Goal: Communication & Community: Answer question/provide support

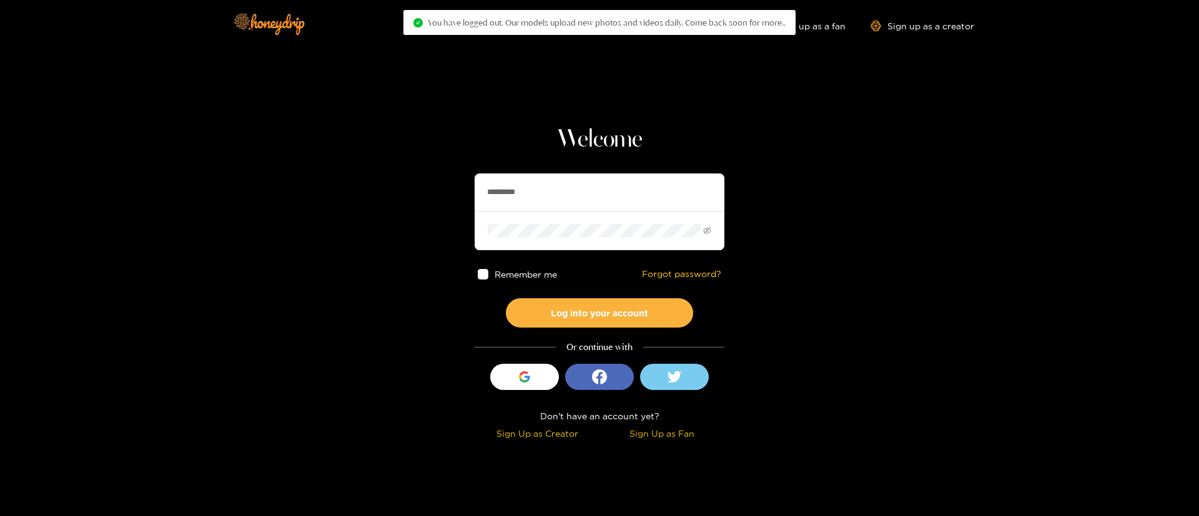
click at [598, 197] on input "*********" at bounding box center [600, 192] width 250 height 37
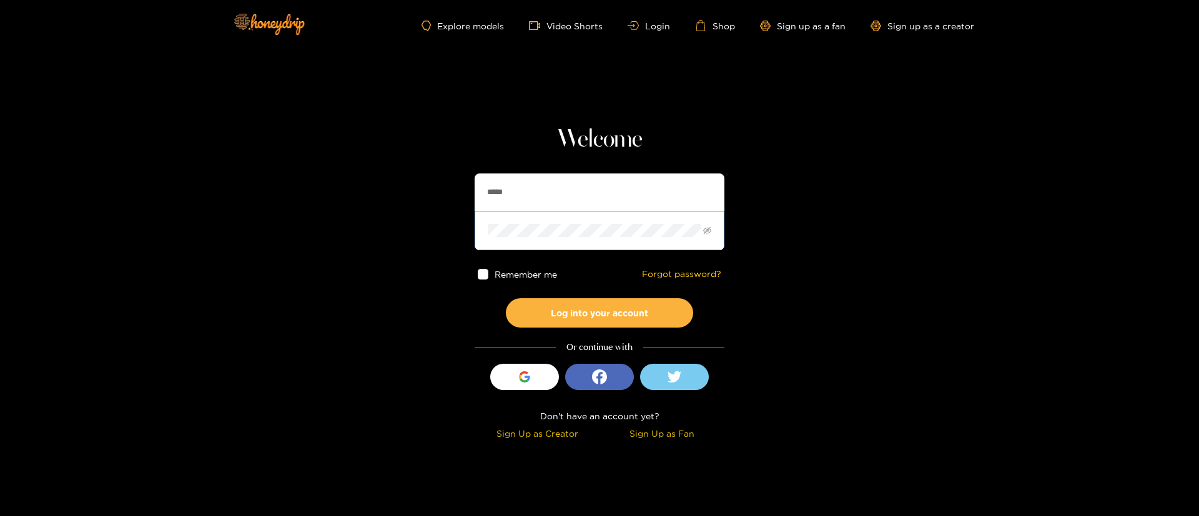
type input "******"
click at [594, 305] on button "Log into your account" at bounding box center [599, 312] width 187 height 29
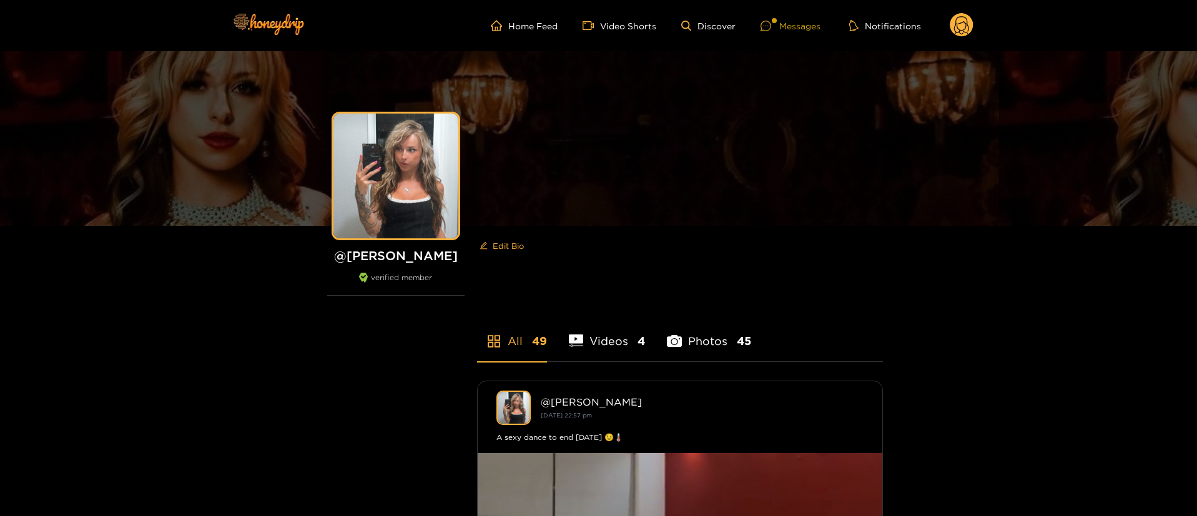
click at [790, 19] on div "Messages" at bounding box center [791, 26] width 60 height 14
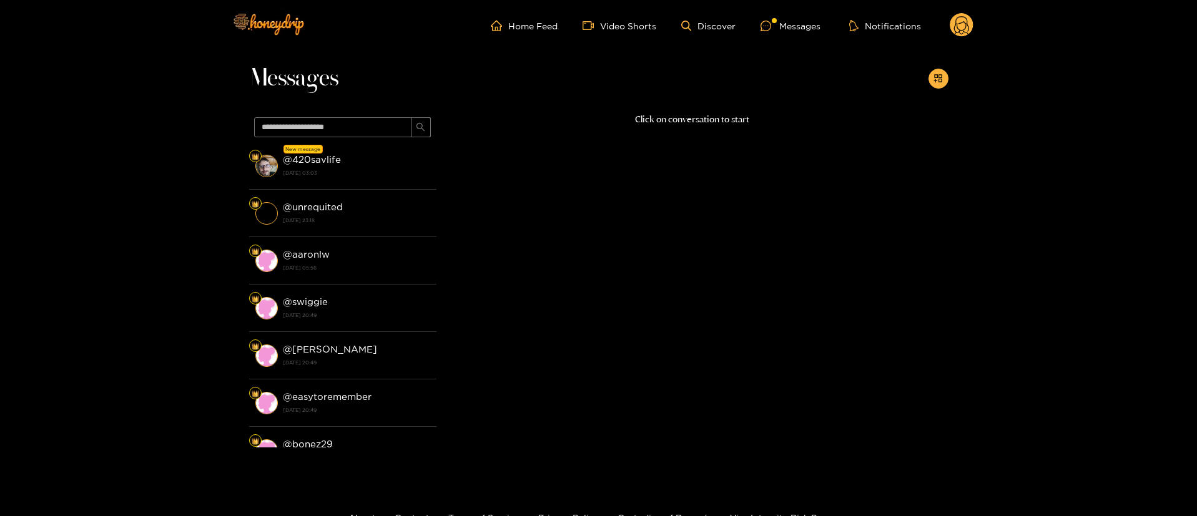
click at [359, 165] on div "@ 420savlife [DATE] 03:03" at bounding box center [356, 166] width 147 height 28
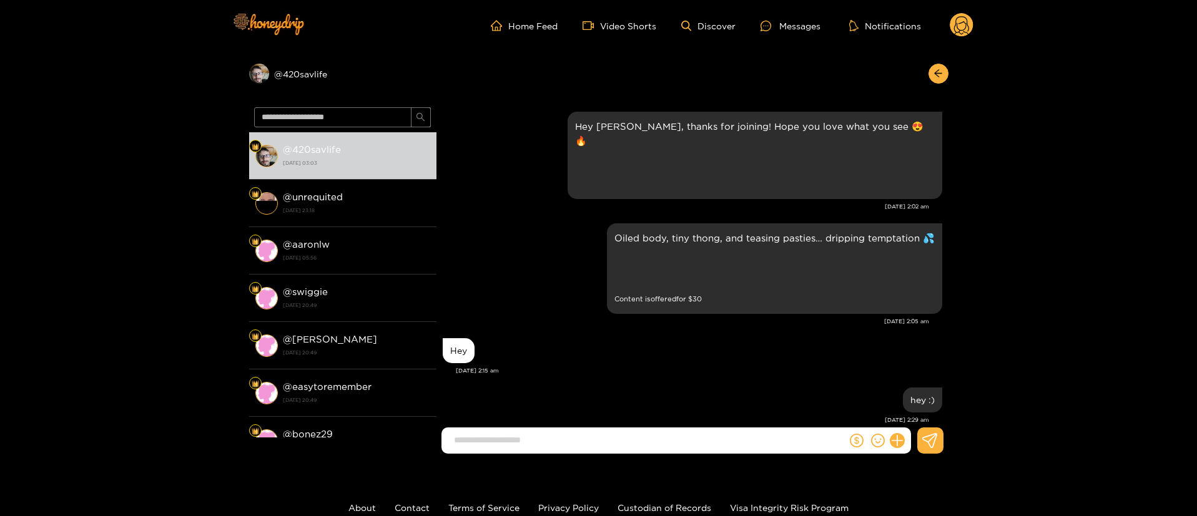
scroll to position [531, 0]
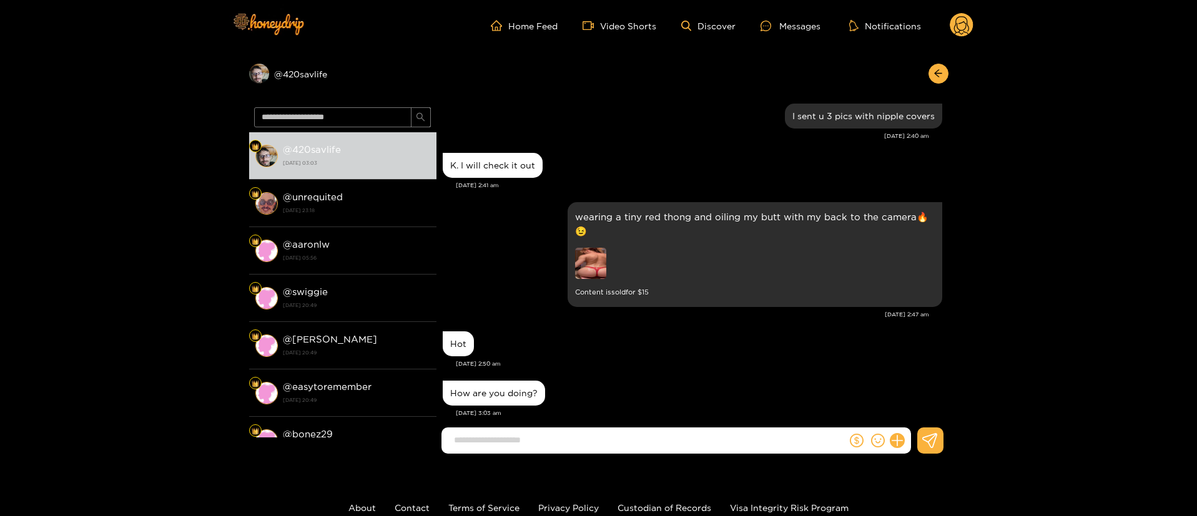
click at [477, 381] on div "How are you doing?" at bounding box center [494, 393] width 102 height 25
copy div "How are you doing?"
click at [466, 181] on div "K. I will check it out [DATE] 2:41 am" at bounding box center [693, 174] width 500 height 49
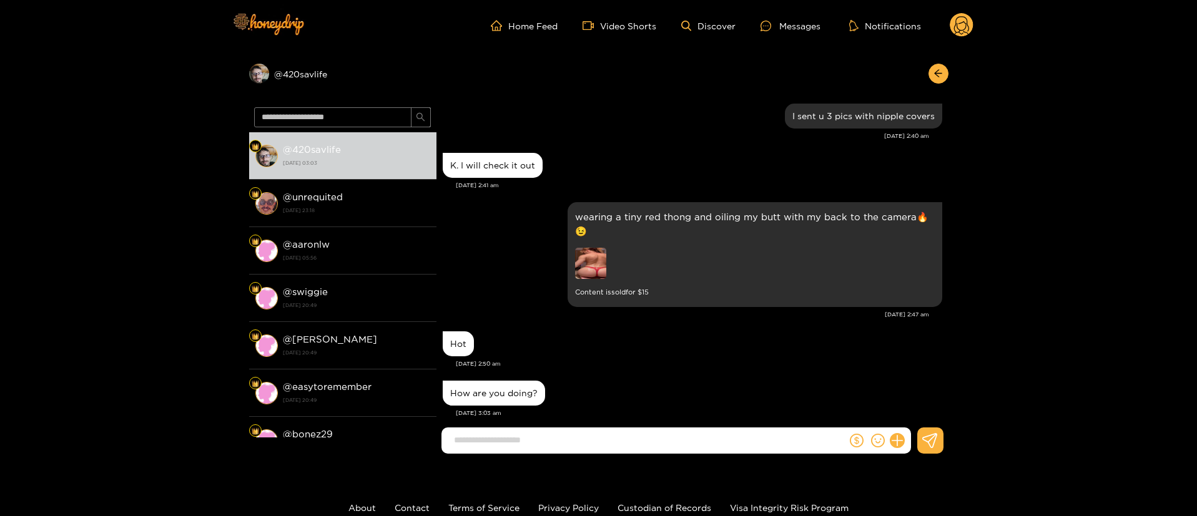
click at [466, 181] on div "K. I will check it out [DATE] 2:41 am" at bounding box center [693, 174] width 500 height 49
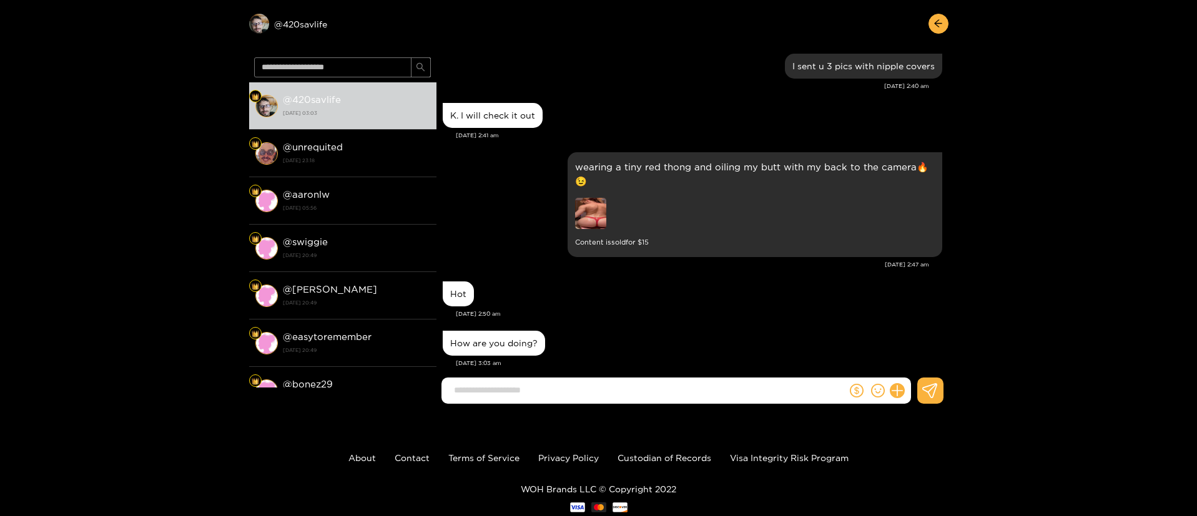
scroll to position [84, 0]
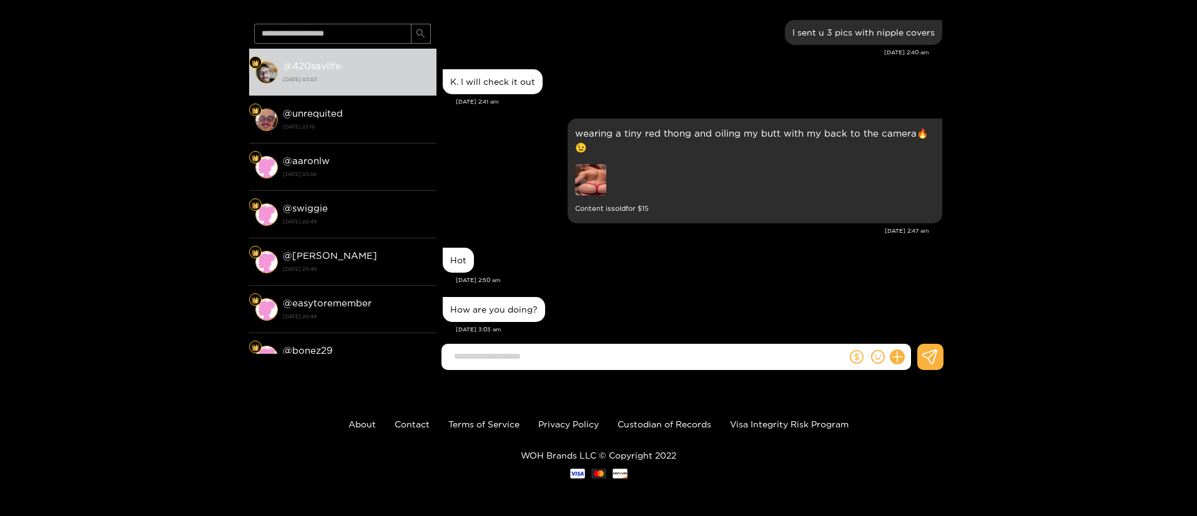
click at [521, 361] on input at bounding box center [647, 357] width 399 height 21
type input "**********"
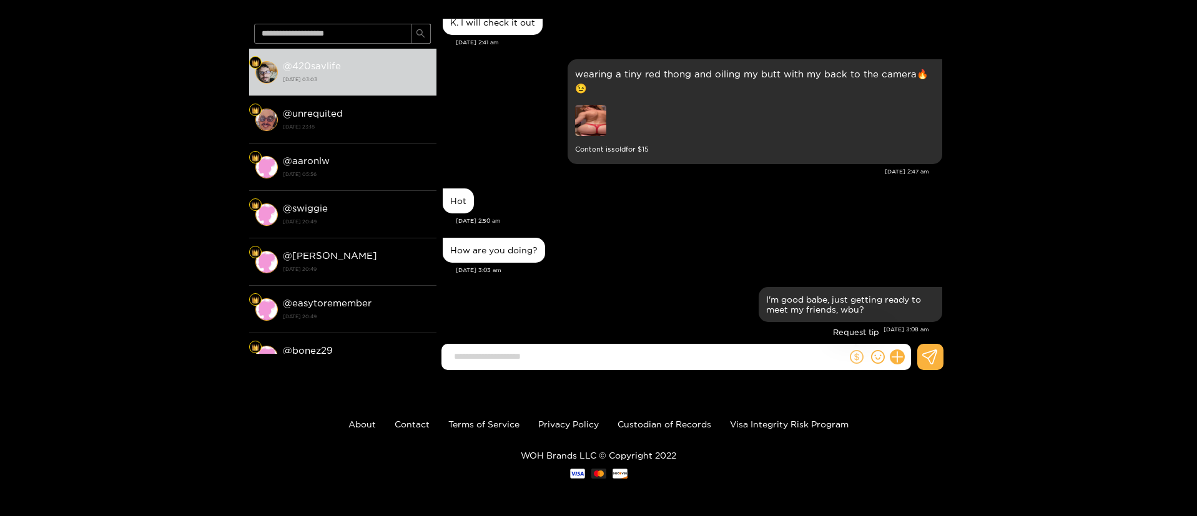
click at [854, 352] on icon "dollar" at bounding box center [857, 357] width 14 height 14
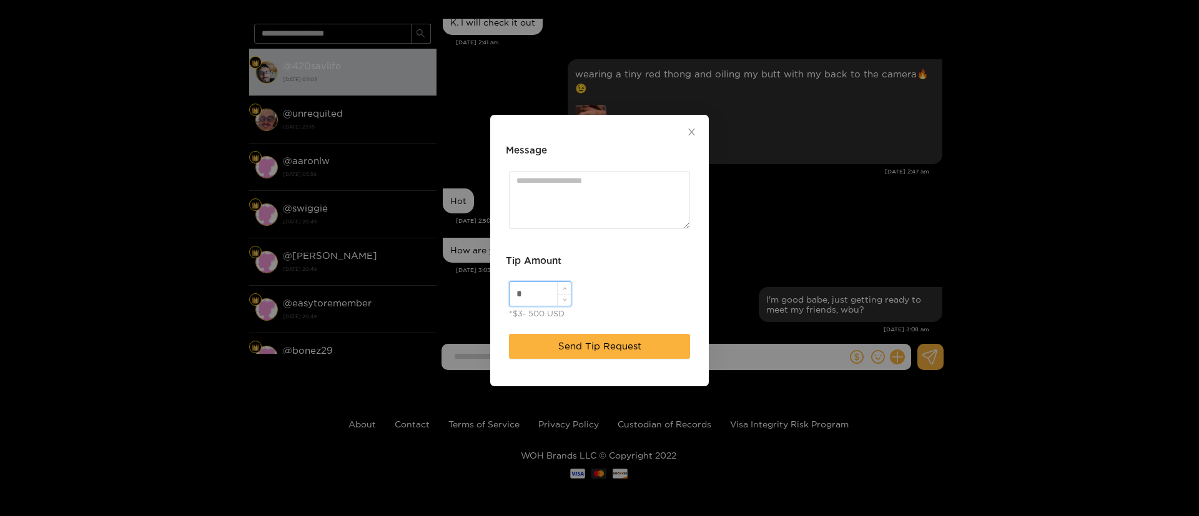
click at [538, 287] on input "*" at bounding box center [540, 294] width 61 height 24
type input "**"
click at [584, 211] on textarea "Message" at bounding box center [599, 200] width 181 height 58
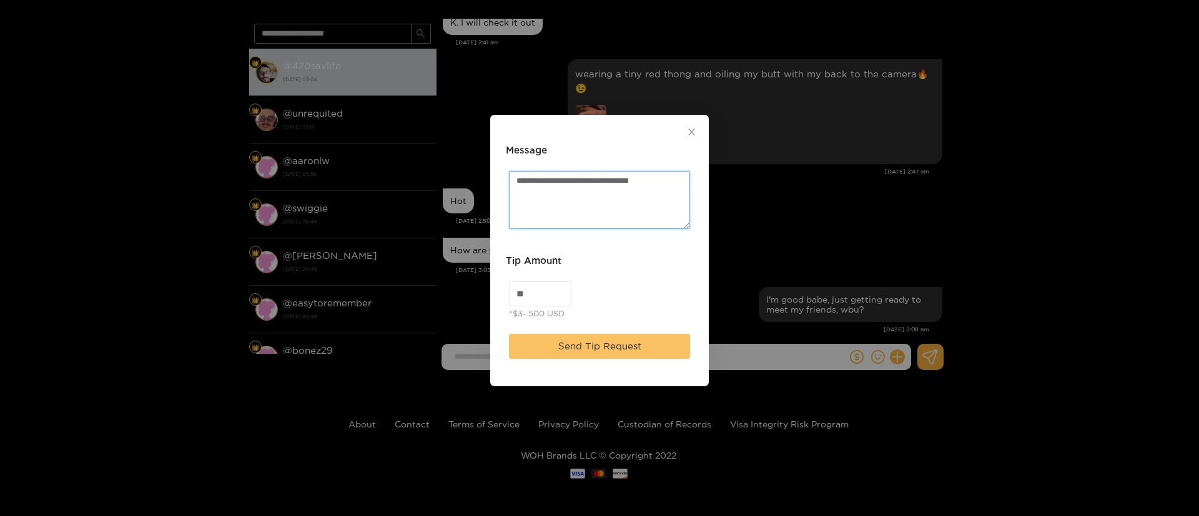
type textarea "**********"
click at [603, 337] on button "Send Tip Request" at bounding box center [599, 346] width 181 height 25
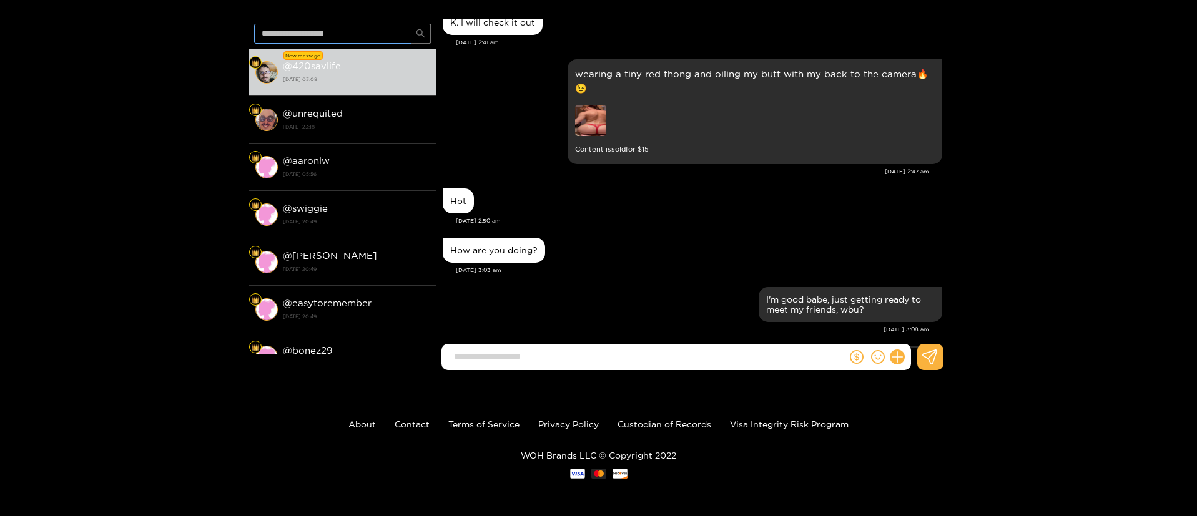
scroll to position [667, 0]
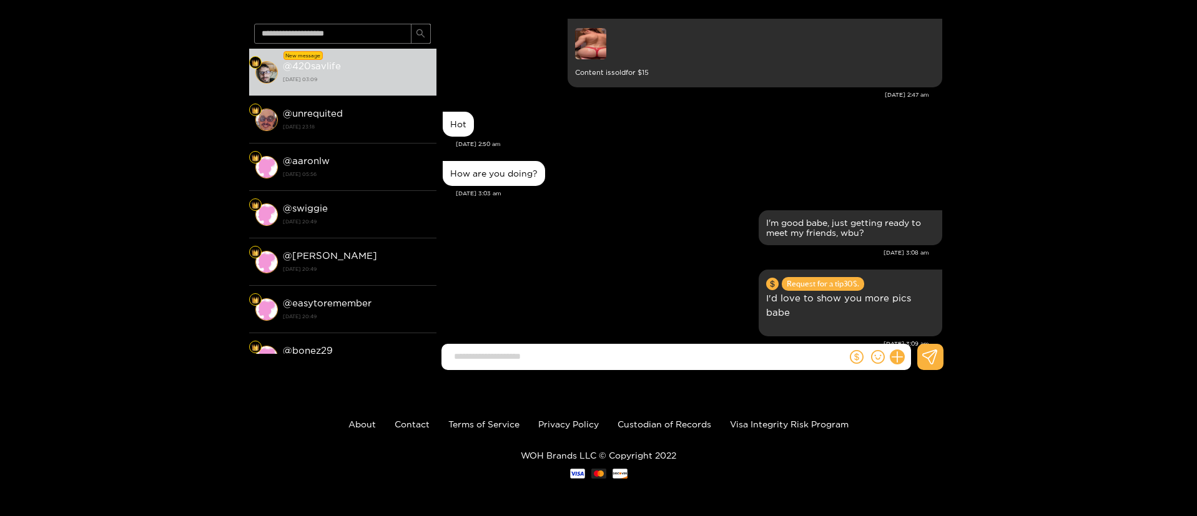
click at [586, 66] on small "Content is sold for $ 15" at bounding box center [755, 73] width 360 height 14
click at [589, 38] on img at bounding box center [590, 43] width 31 height 31
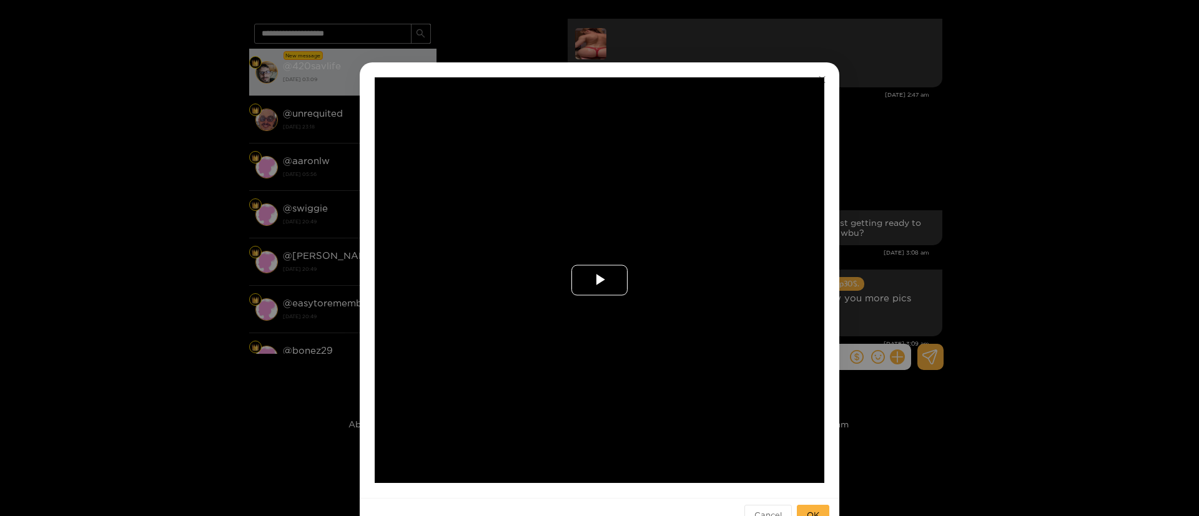
click at [599, 280] on span "Video Player" at bounding box center [599, 280] width 0 height 0
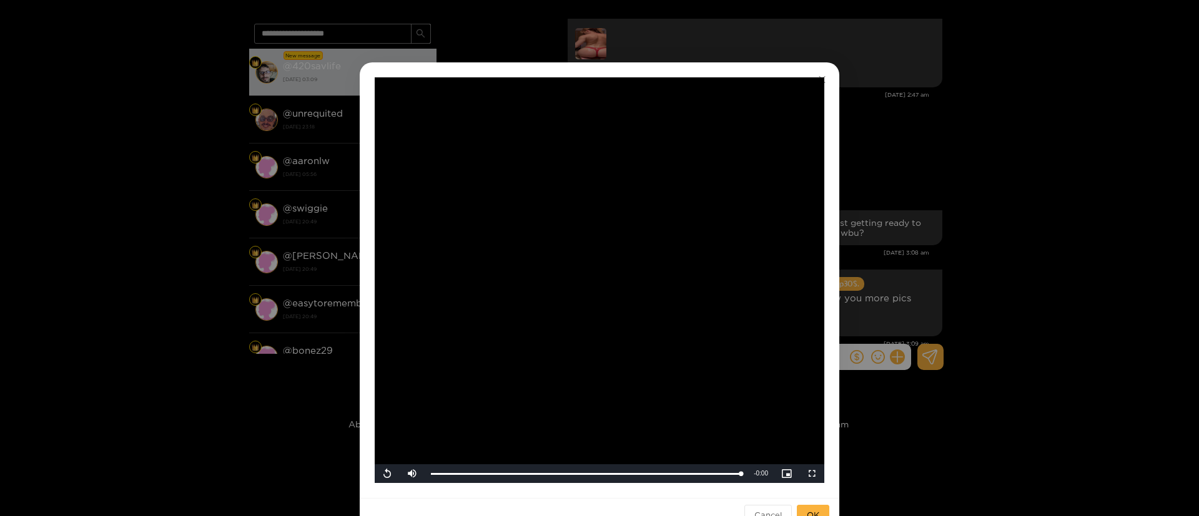
click at [908, 277] on div "**********" at bounding box center [599, 258] width 1199 height 516
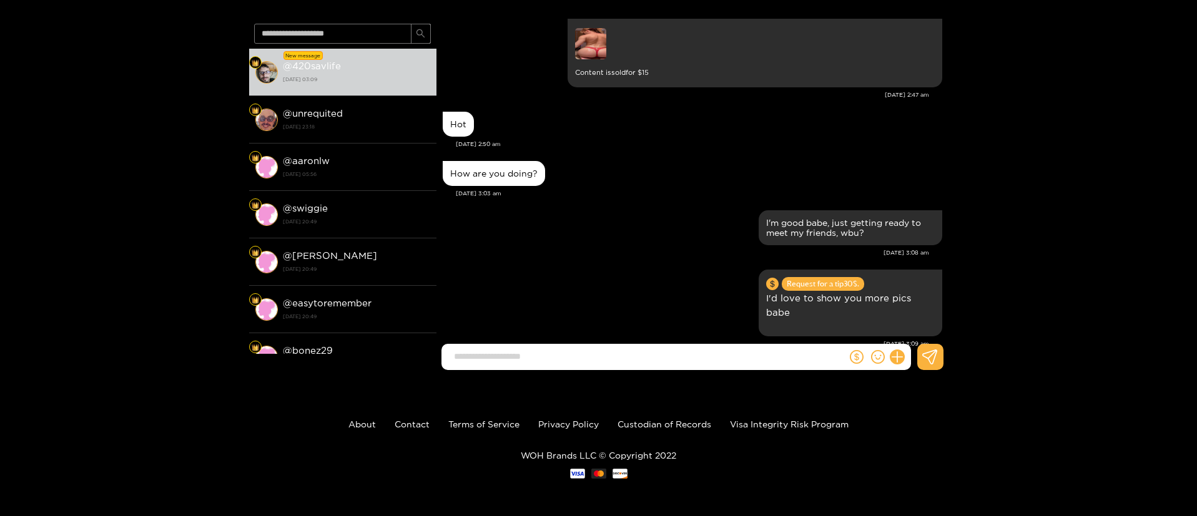
click at [1065, 174] on div "Preview @ 420savlife New message @ 420savlife [DATE] 03:09 @ unrequited [DATE] …" at bounding box center [598, 174] width 1197 height 413
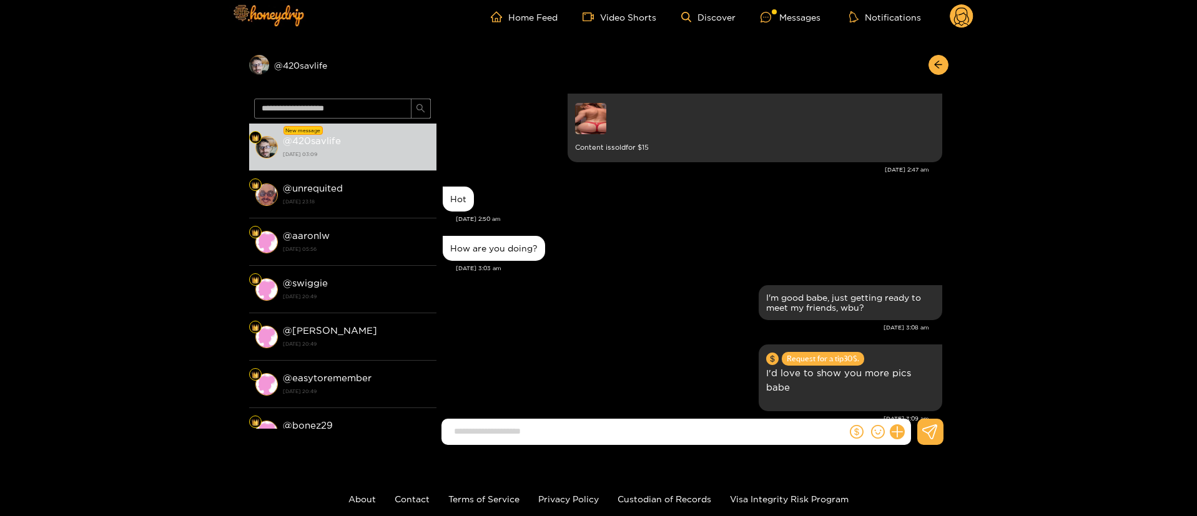
scroll to position [0, 0]
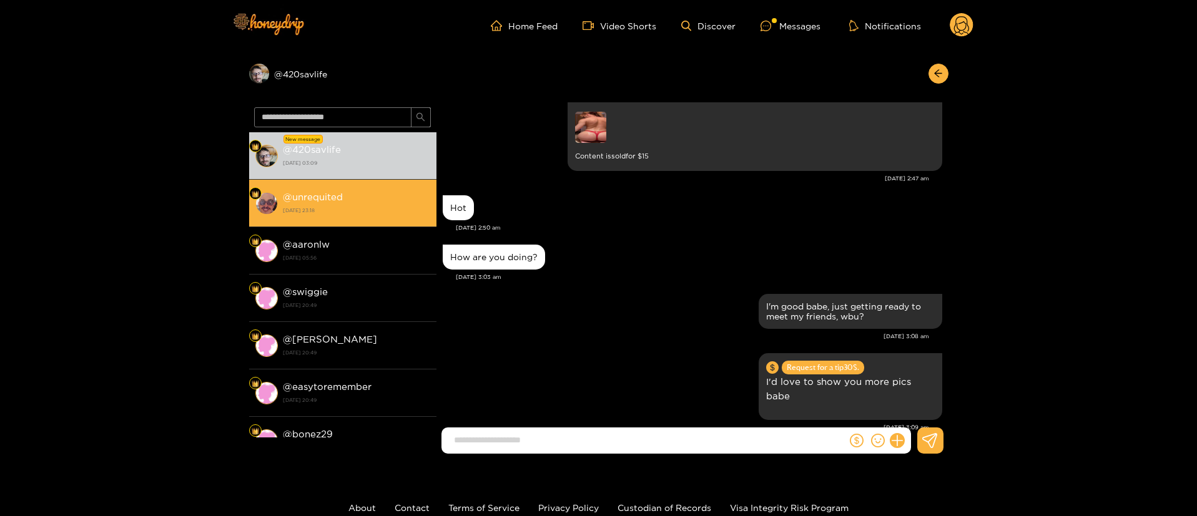
click at [308, 210] on strong "[DATE] 23:18" at bounding box center [356, 210] width 147 height 11
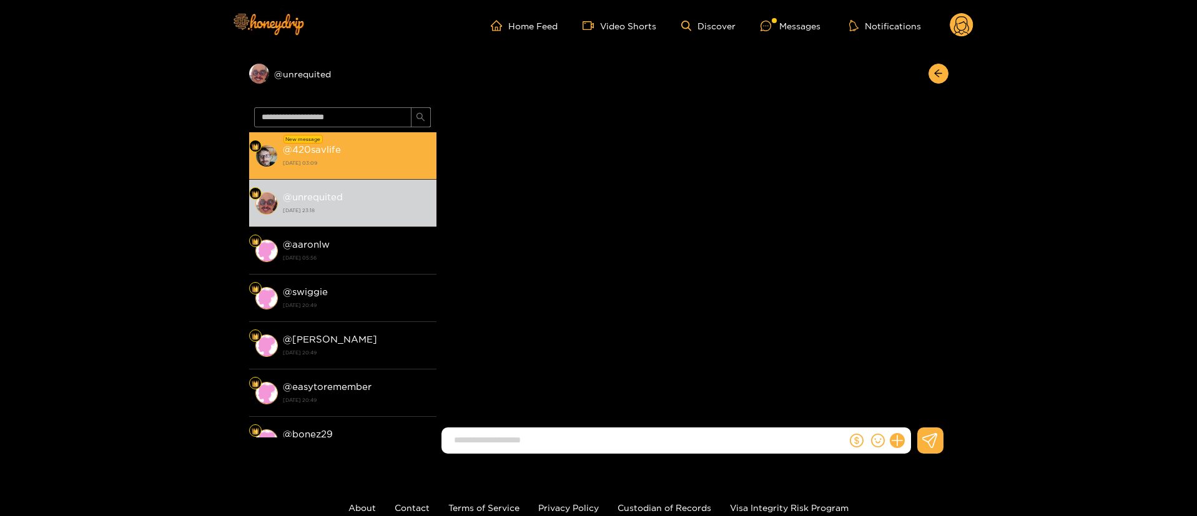
click at [359, 167] on strong "[DATE] 03:09" at bounding box center [356, 162] width 147 height 11
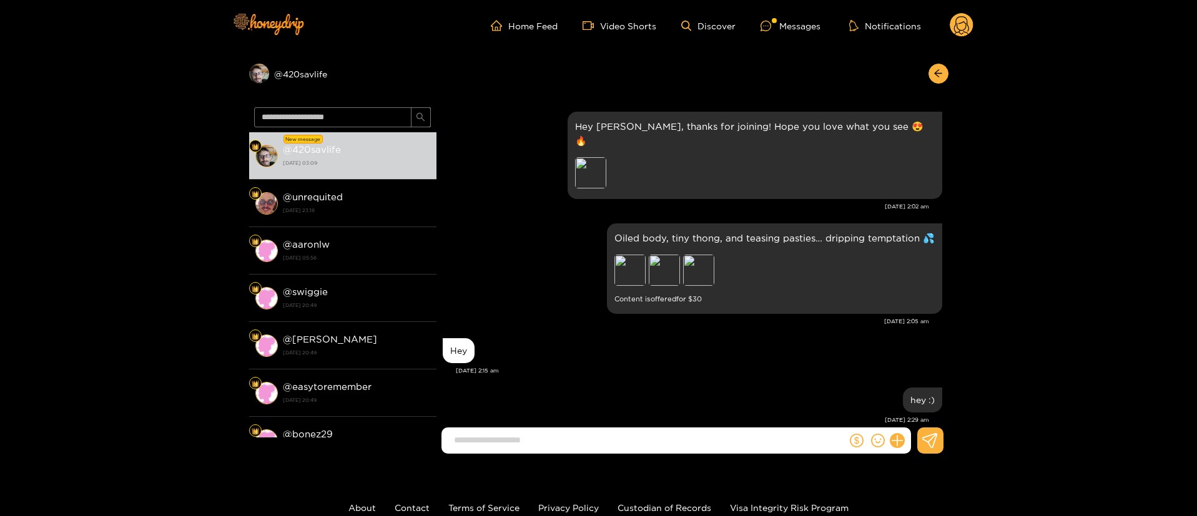
scroll to position [721, 0]
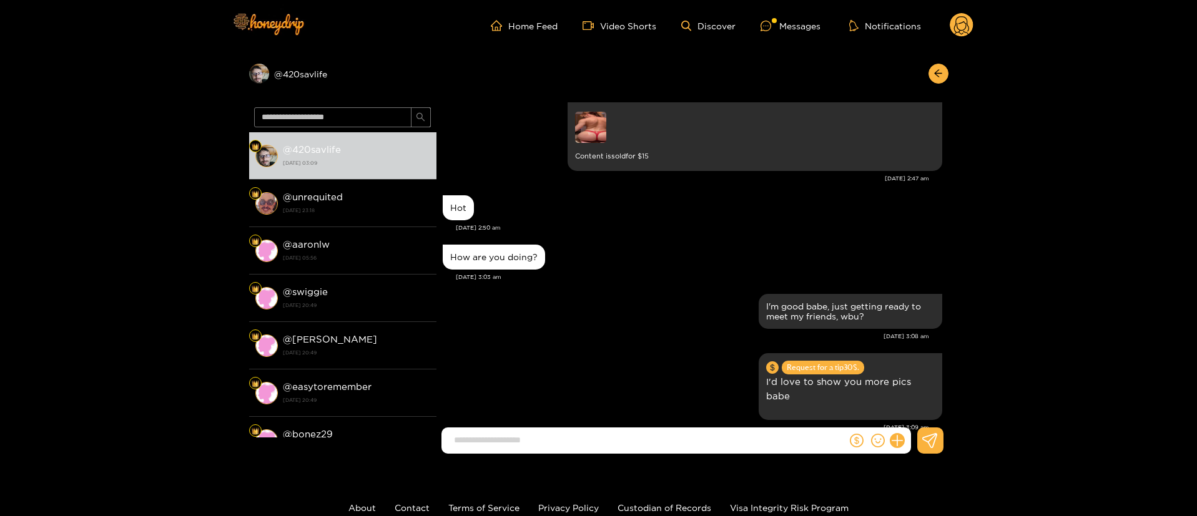
click at [963, 17] on circle at bounding box center [962, 25] width 24 height 24
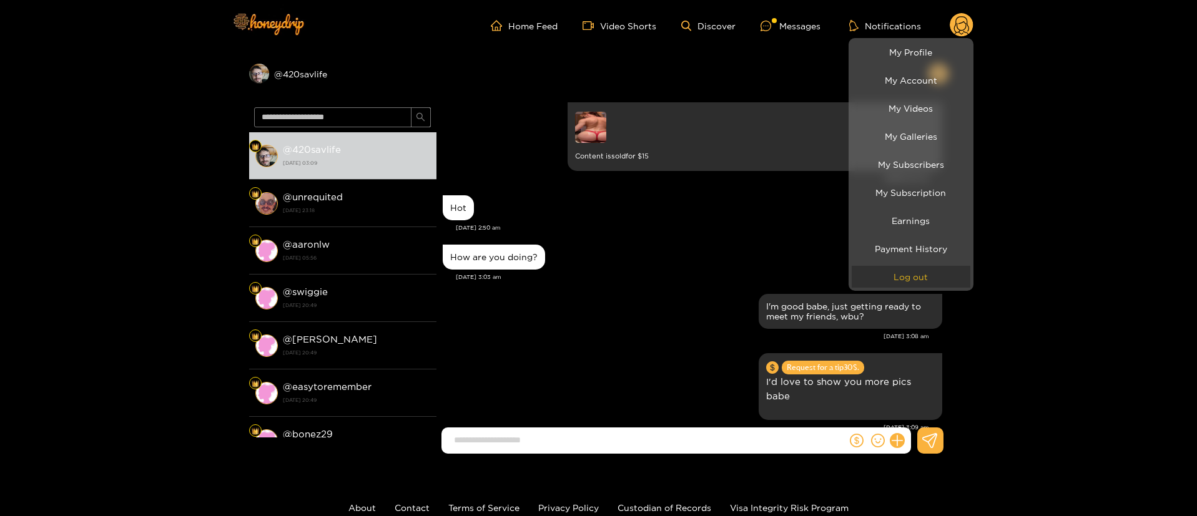
click at [906, 272] on button "Log out" at bounding box center [911, 277] width 119 height 22
